Goal: Navigation & Orientation: Find specific page/section

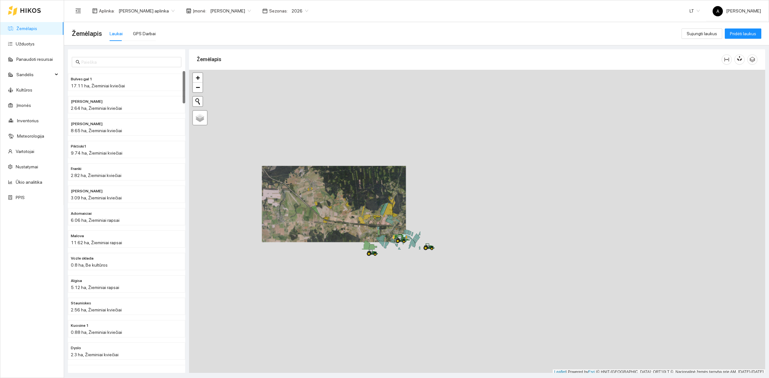
scroll to position [2, 0]
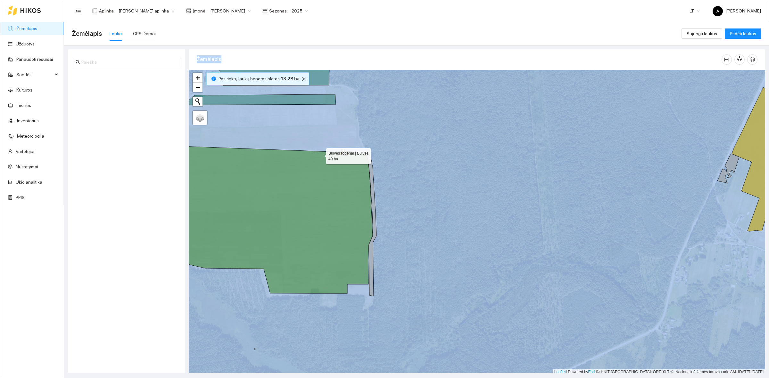
scroll to position [2, 0]
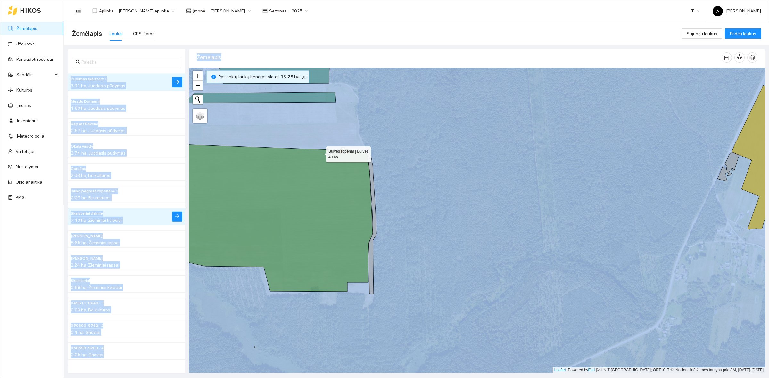
drag, startPoint x: 460, startPoint y: 202, endPoint x: 491, endPoint y: 209, distance: 31.6
click at [373, 209] on icon at bounding box center [266, 218] width 212 height 148
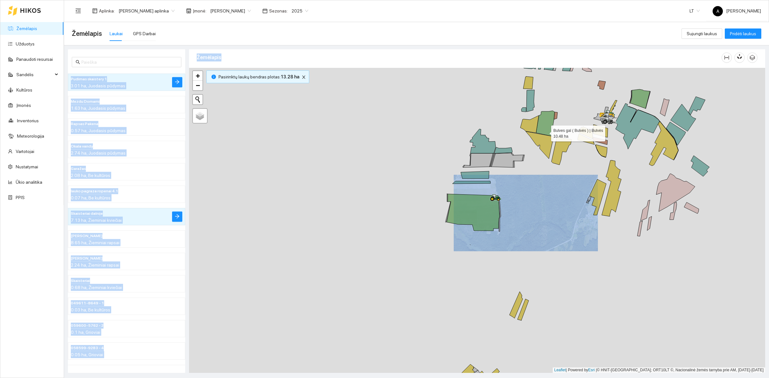
drag, startPoint x: 545, startPoint y: 130, endPoint x: 303, endPoint y: 284, distance: 286.6
click at [536, 136] on icon at bounding box center [545, 123] width 19 height 25
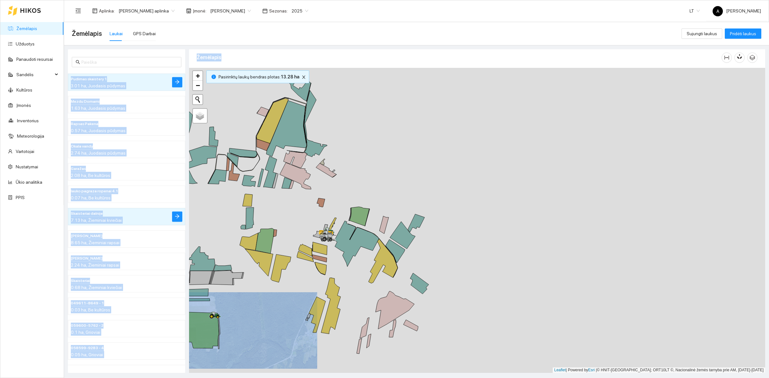
drag, startPoint x: 345, startPoint y: 209, endPoint x: 330, endPoint y: 202, distance: 16.8
click at [330, 202] on div at bounding box center [477, 220] width 576 height 305
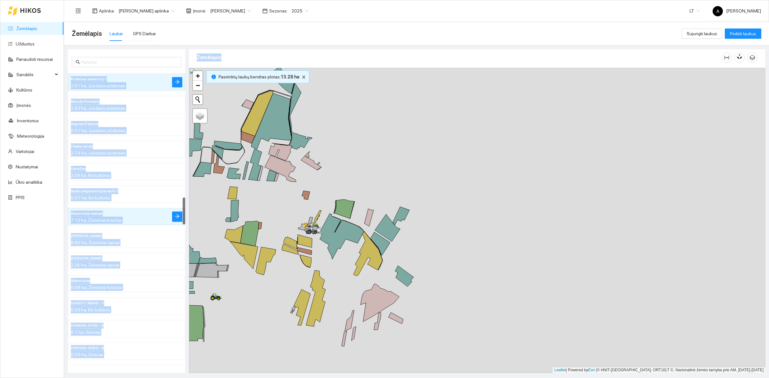
click at [191, 162] on div at bounding box center [477, 220] width 576 height 305
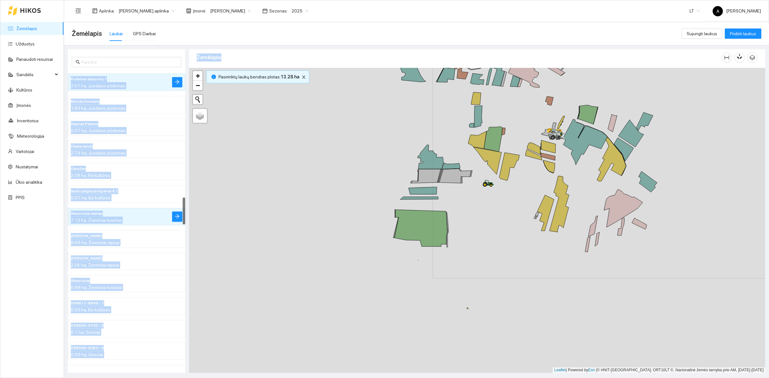
drag, startPoint x: 230, startPoint y: 169, endPoint x: 416, endPoint y: 124, distance: 192.2
click at [416, 123] on div at bounding box center [477, 220] width 576 height 305
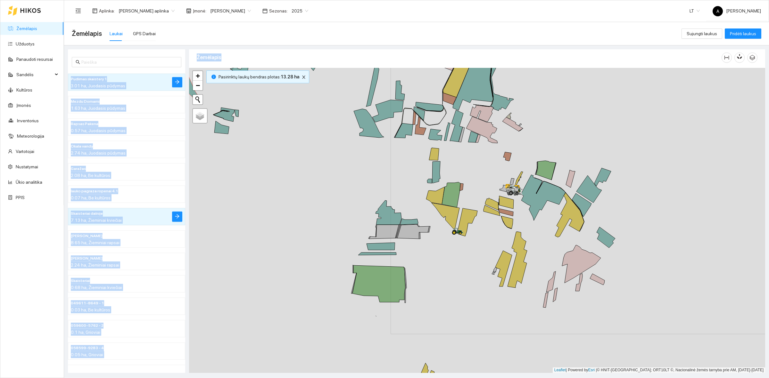
click at [321, 182] on div at bounding box center [477, 220] width 576 height 305
click at [342, 183] on div at bounding box center [477, 220] width 576 height 305
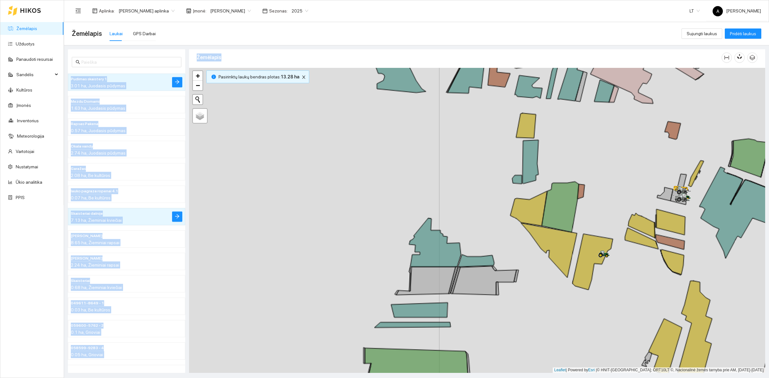
click at [342, 183] on div at bounding box center [477, 220] width 576 height 305
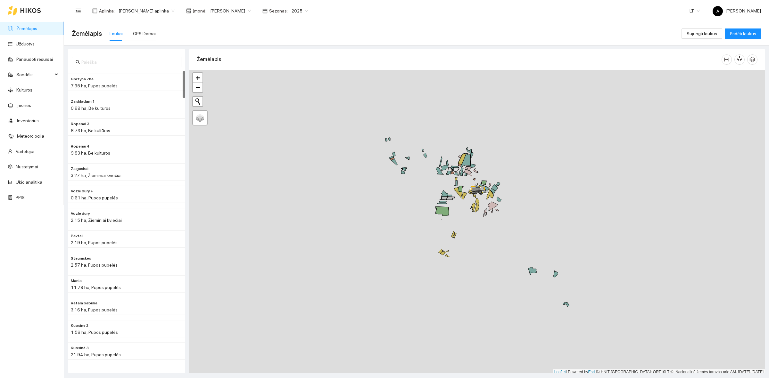
click at [604, 221] on div at bounding box center [477, 222] width 576 height 305
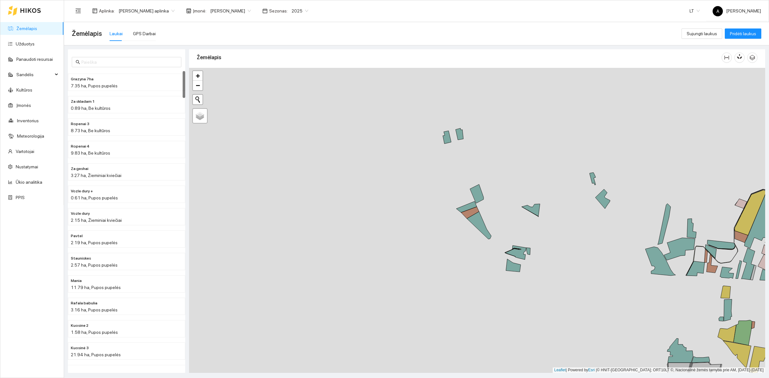
drag, startPoint x: 593, startPoint y: 169, endPoint x: 505, endPoint y: 204, distance: 94.6
click at [521, 216] on div at bounding box center [477, 220] width 576 height 305
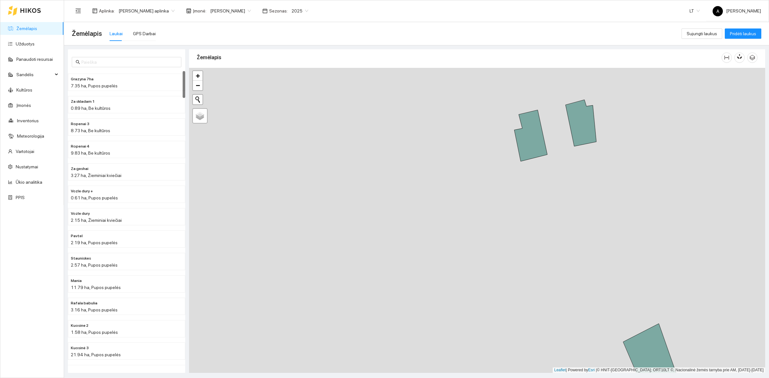
drag, startPoint x: 544, startPoint y: 182, endPoint x: 523, endPoint y: 181, distance: 20.8
click at [527, 182] on div at bounding box center [477, 220] width 576 height 305
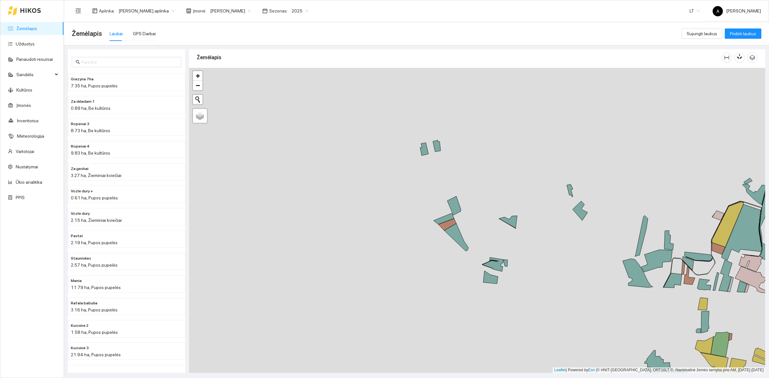
drag, startPoint x: 496, startPoint y: 183, endPoint x: 456, endPoint y: 175, distance: 41.3
click at [456, 175] on div at bounding box center [477, 220] width 576 height 305
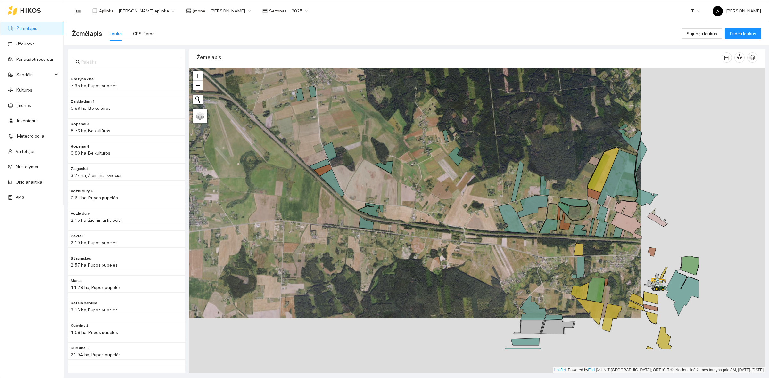
drag, startPoint x: 518, startPoint y: 281, endPoint x: 416, endPoint y: 240, distance: 110.1
click at [412, 252] on div at bounding box center [477, 220] width 576 height 305
